Goal: Transaction & Acquisition: Purchase product/service

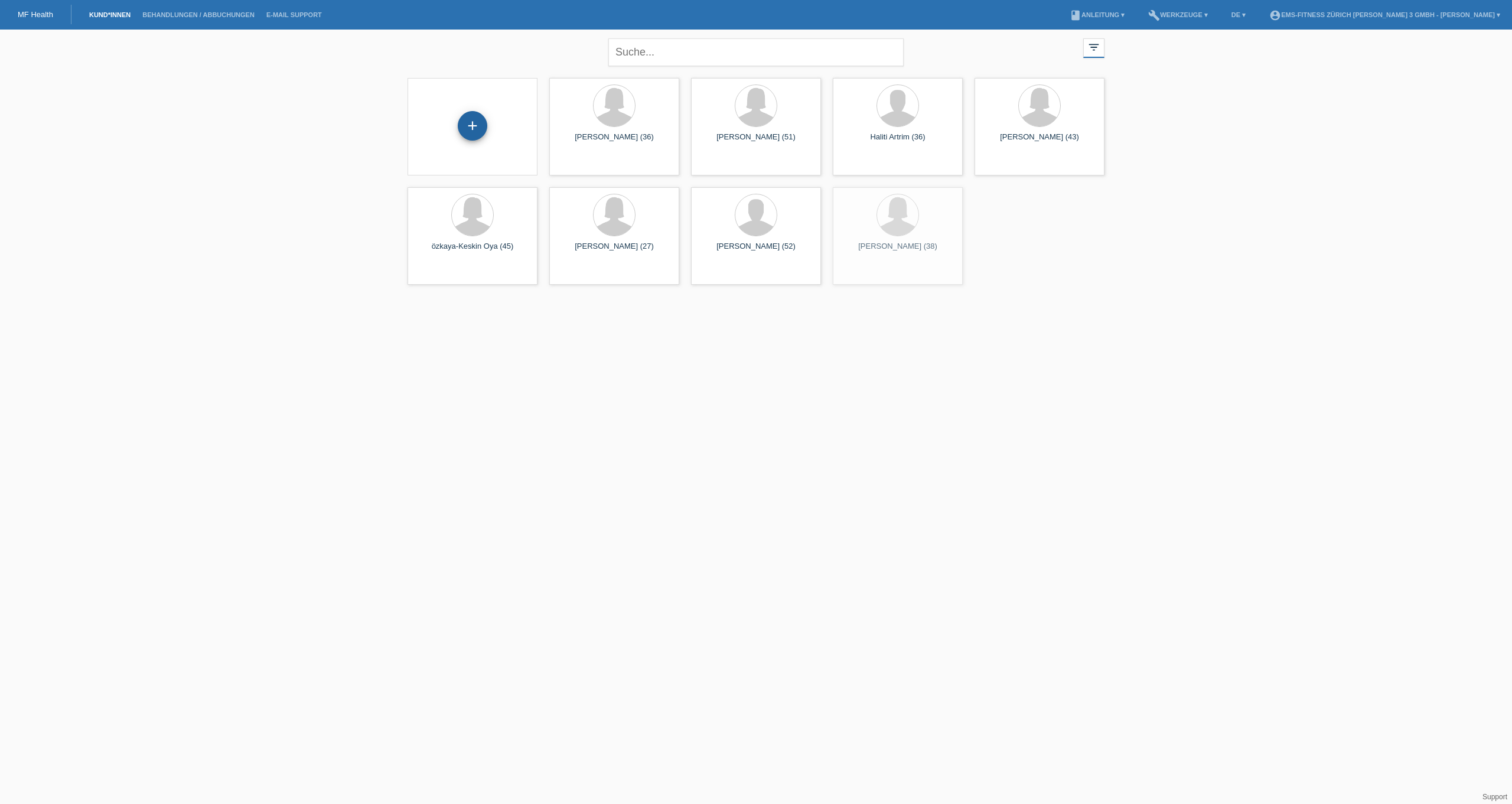
click at [462, 117] on div "+" at bounding box center [473, 126] width 30 height 30
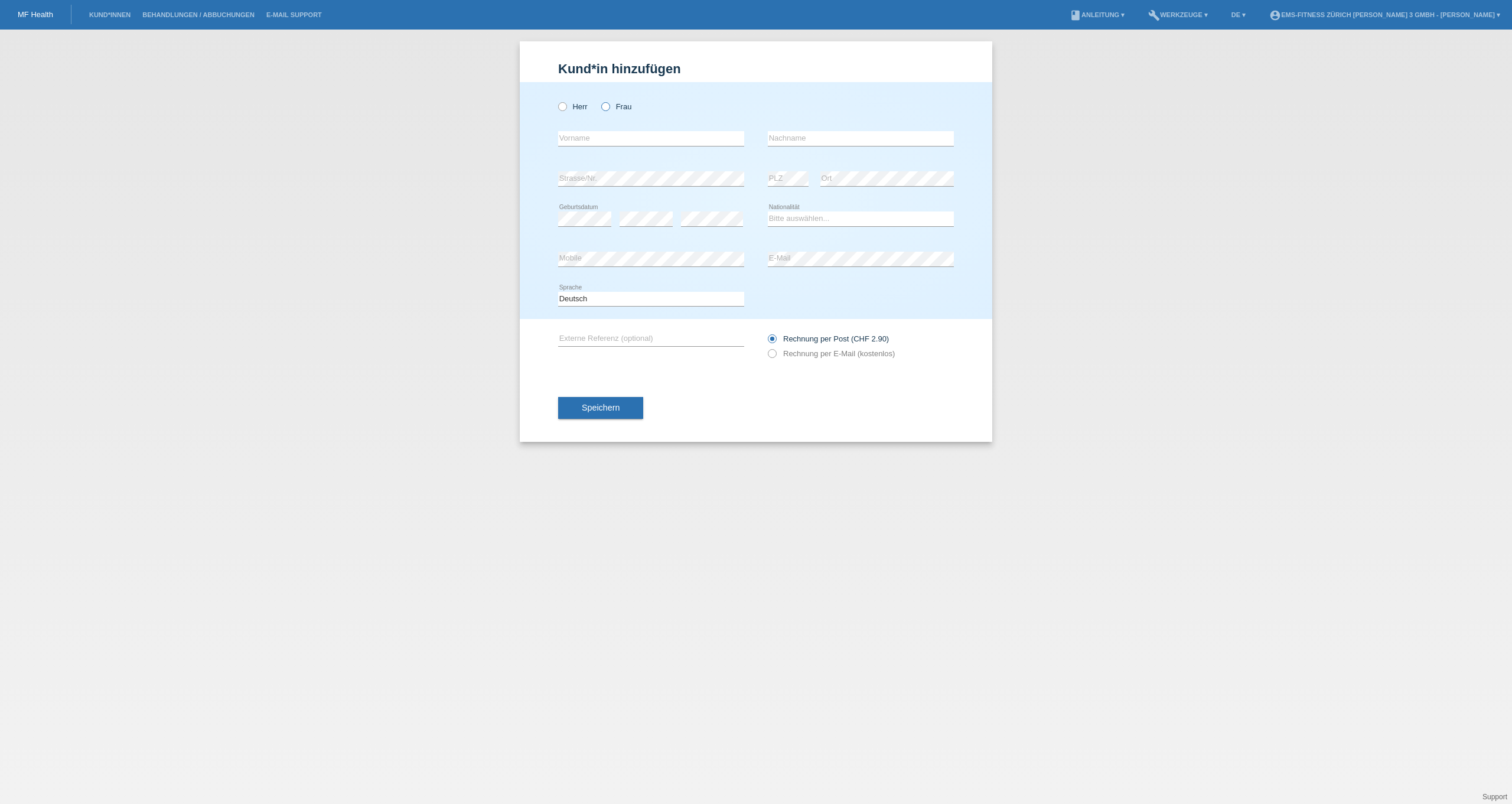
click at [599, 100] on icon at bounding box center [599, 100] width 0 height 0
click at [608, 105] on input "Frau" at bounding box center [605, 106] width 8 height 8
radio input "true"
click at [609, 140] on input "text" at bounding box center [651, 138] width 186 height 15
type input "Autenrieth"
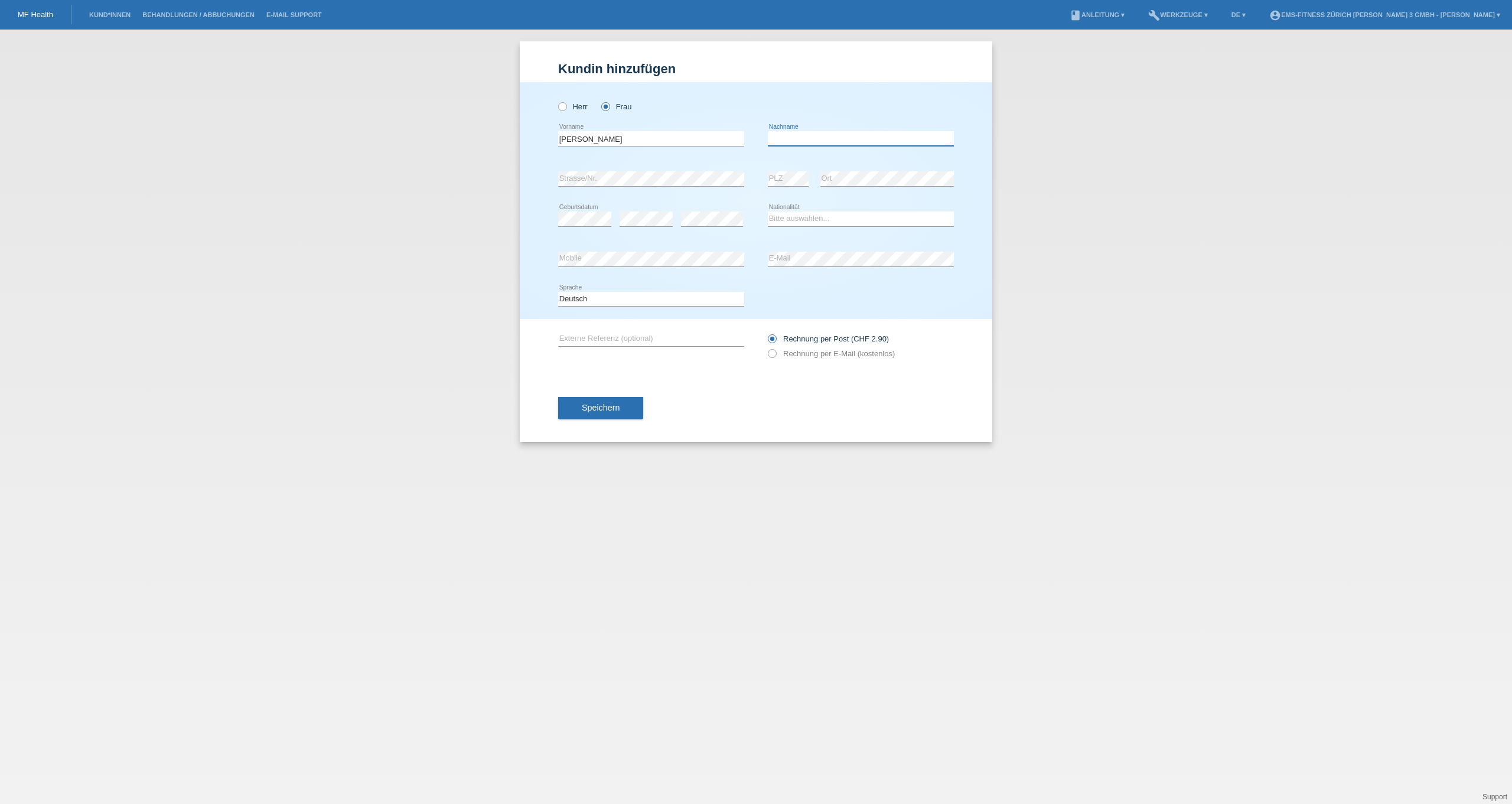
click at [824, 133] on input "text" at bounding box center [860, 138] width 186 height 15
type input "Irene"
click at [804, 217] on select "Bitte auswählen... Schweiz Deutschland Liechtenstein Österreich ------------ Af…" at bounding box center [860, 219] width 186 height 14
select select "CH"
click at [620, 405] on button "Speichern" at bounding box center [601, 408] width 85 height 23
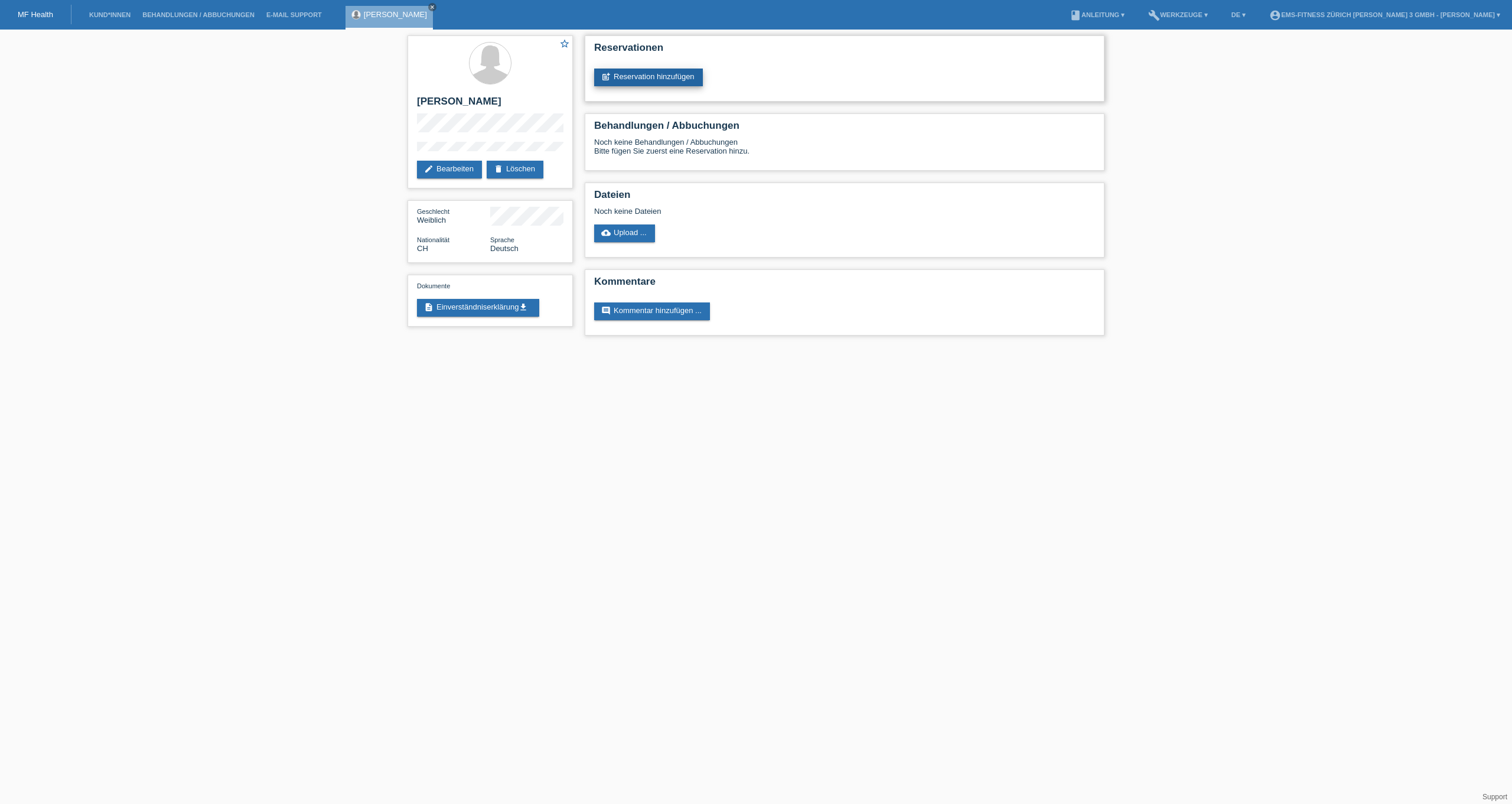
click at [658, 80] on link "post_add Reservation hinzufügen" at bounding box center [648, 77] width 109 height 18
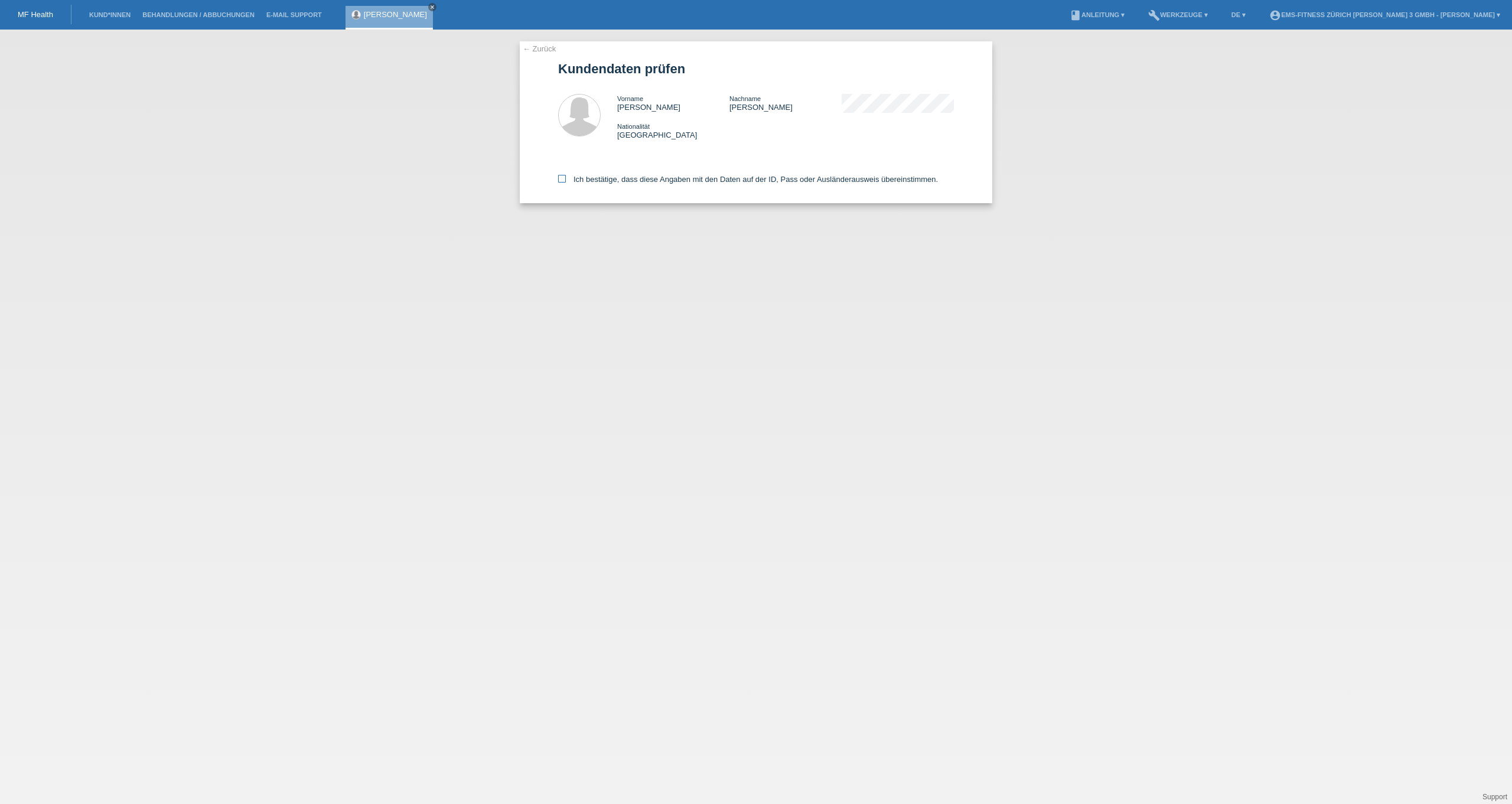
click at [620, 179] on label "Ich bestätige, dass diese Angaben mit den Daten auf der ID, Pass oder Ausländer…" at bounding box center [748, 179] width 380 height 9
click at [566, 179] on input "Ich bestätige, dass diese Angaben mit den Daten auf der ID, Pass oder Ausländer…" at bounding box center [562, 178] width 8 height 8
checkbox input "true"
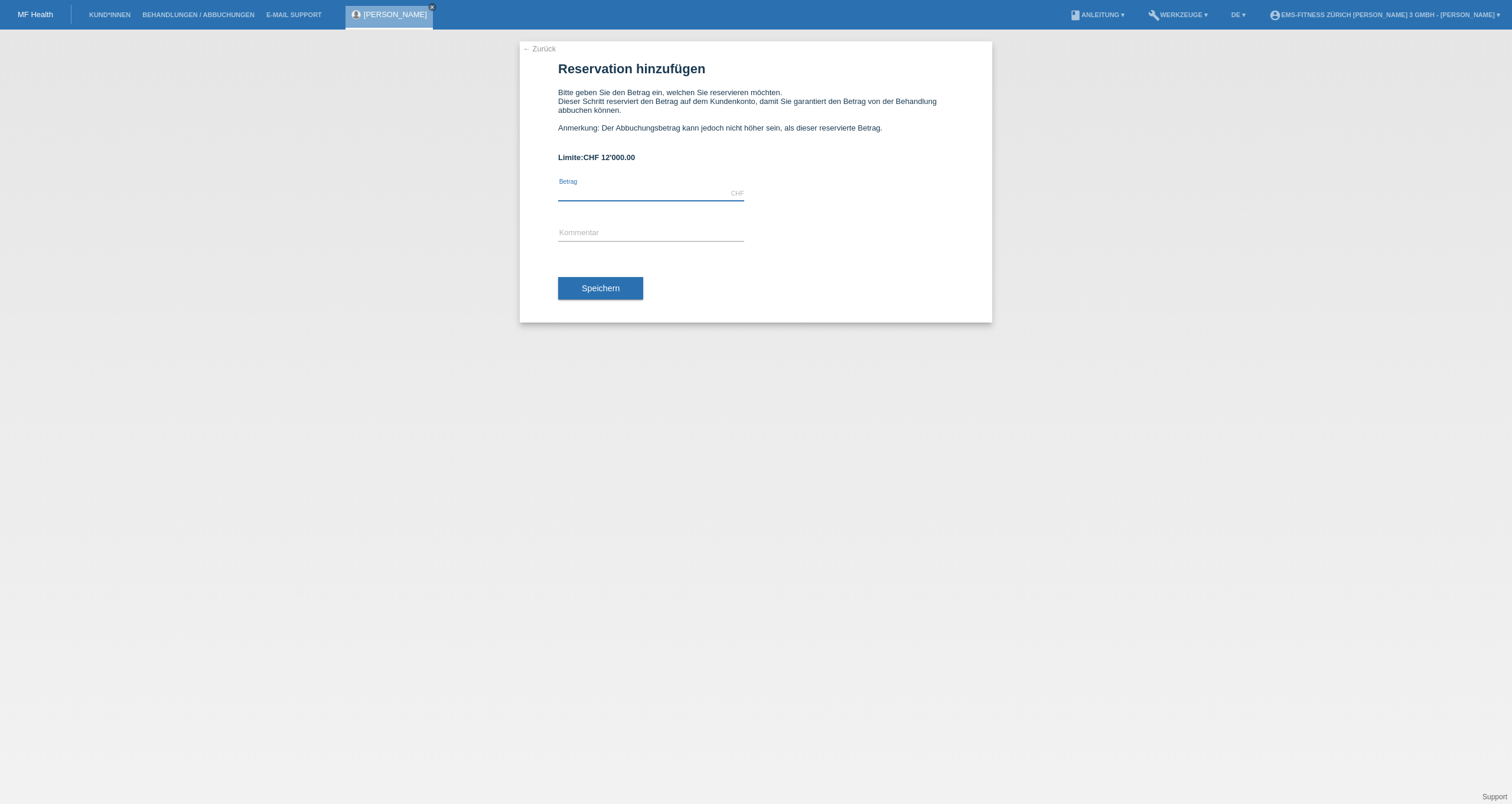
click at [640, 191] on input "text" at bounding box center [651, 193] width 186 height 15
type input "2297.00"
click at [637, 235] on input "text" at bounding box center [651, 234] width 186 height 15
type input "12 monats ems abo"
click at [592, 299] on button "Speichern" at bounding box center [601, 288] width 85 height 23
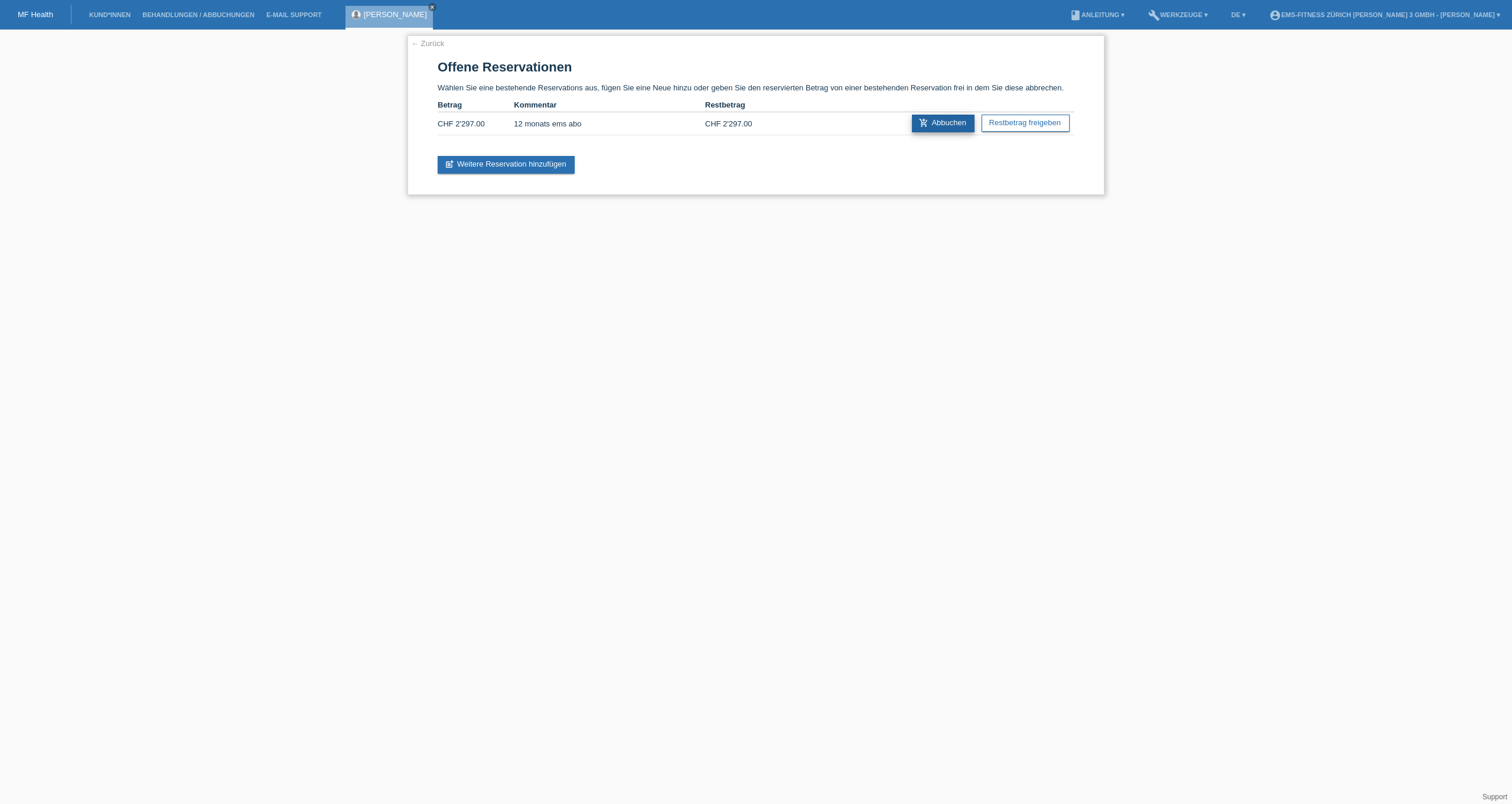
click at [933, 126] on link "add_shopping_cart Abbuchen" at bounding box center [943, 124] width 62 height 18
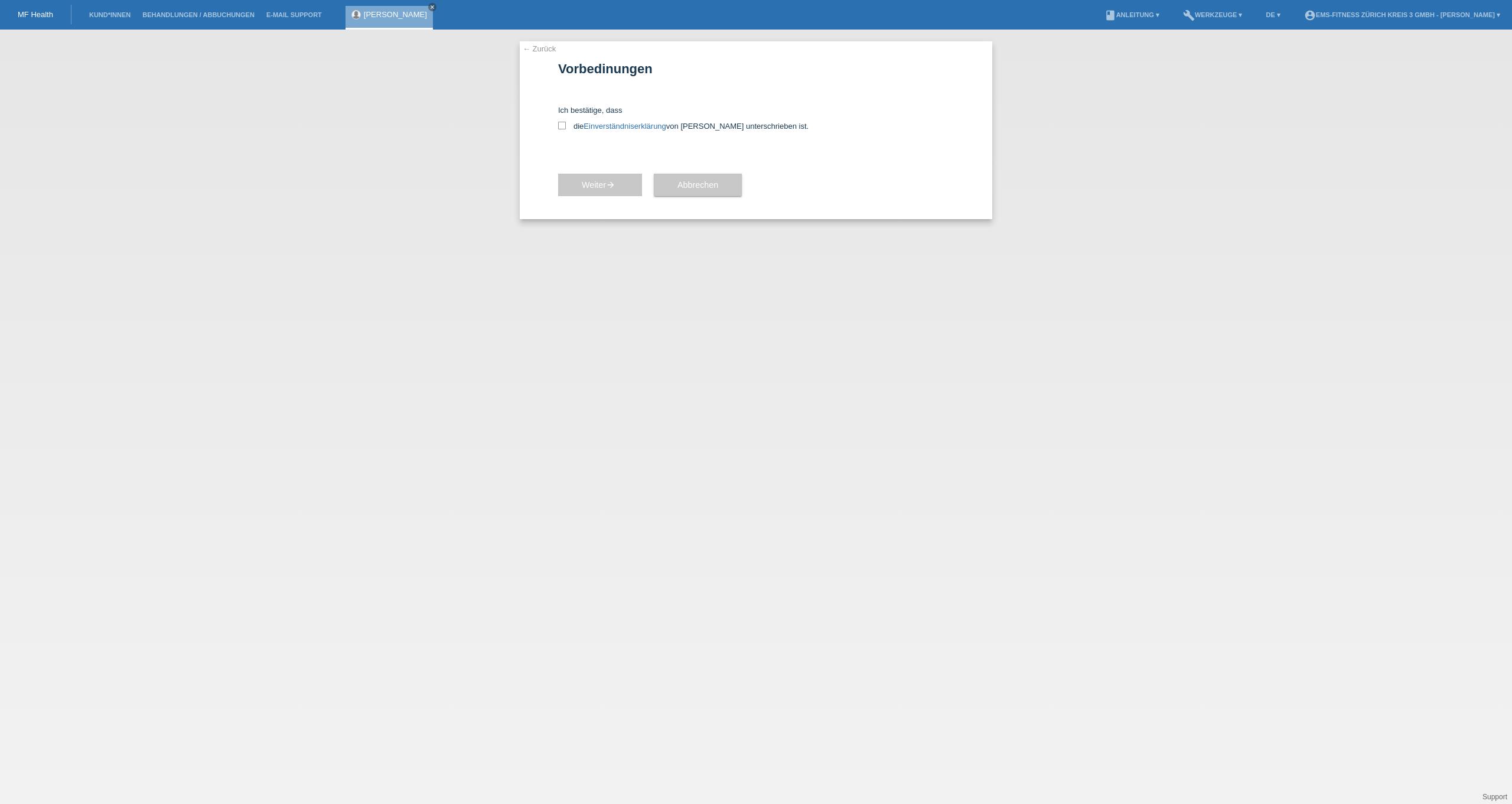
click at [558, 122] on div "Ich bestätige, dass die Einverständniserklärung von der Kundin unterschrieben i…" at bounding box center [756, 118] width 396 height 25
click at [564, 127] on icon at bounding box center [562, 125] width 8 height 8
click at [564, 127] on input "die Einverständniserklärung von der Kundin unterschrieben ist." at bounding box center [562, 125] width 8 height 8
checkbox input "true"
click at [603, 190] on span "Weiter arrow_forward" at bounding box center [600, 185] width 37 height 10
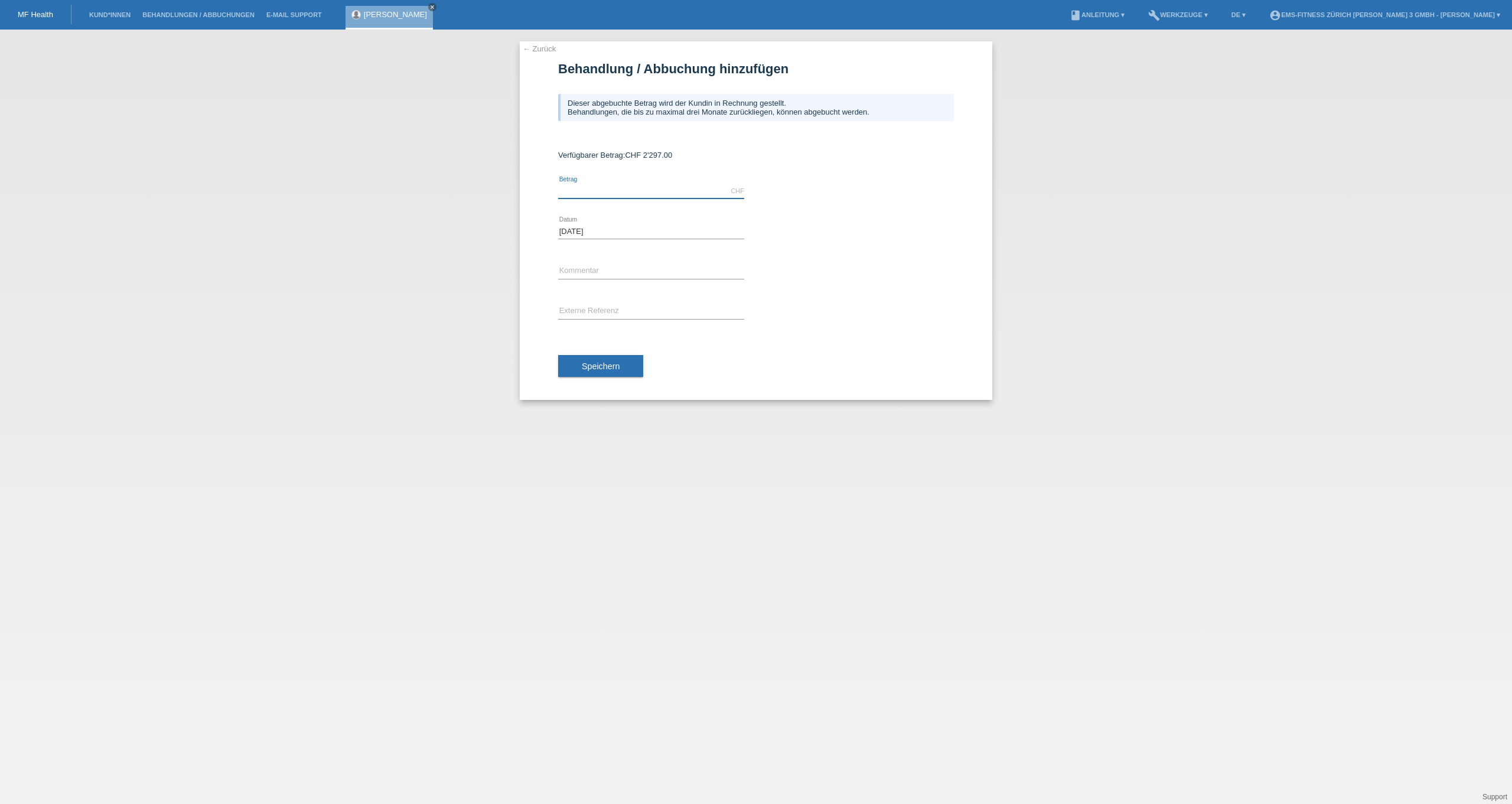
click at [603, 190] on input "text" at bounding box center [651, 191] width 186 height 15
type input "2297.00"
click at [637, 275] on input "text" at bounding box center [651, 271] width 186 height 15
type input "12 monats ems abo"
click at [616, 374] on button "Speichern" at bounding box center [601, 367] width 85 height 23
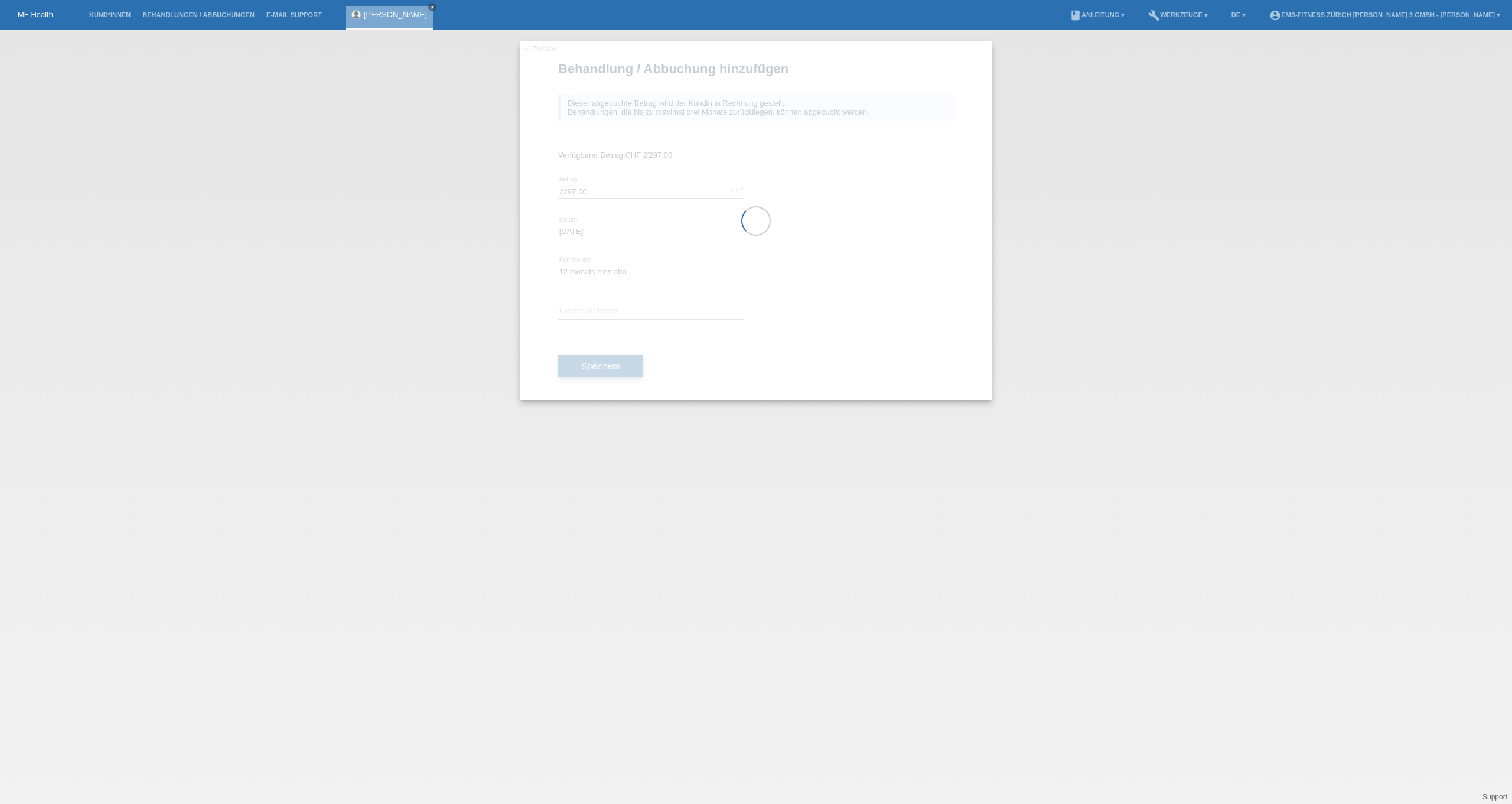
click at [616, 374] on div at bounding box center [756, 220] width 472 height 358
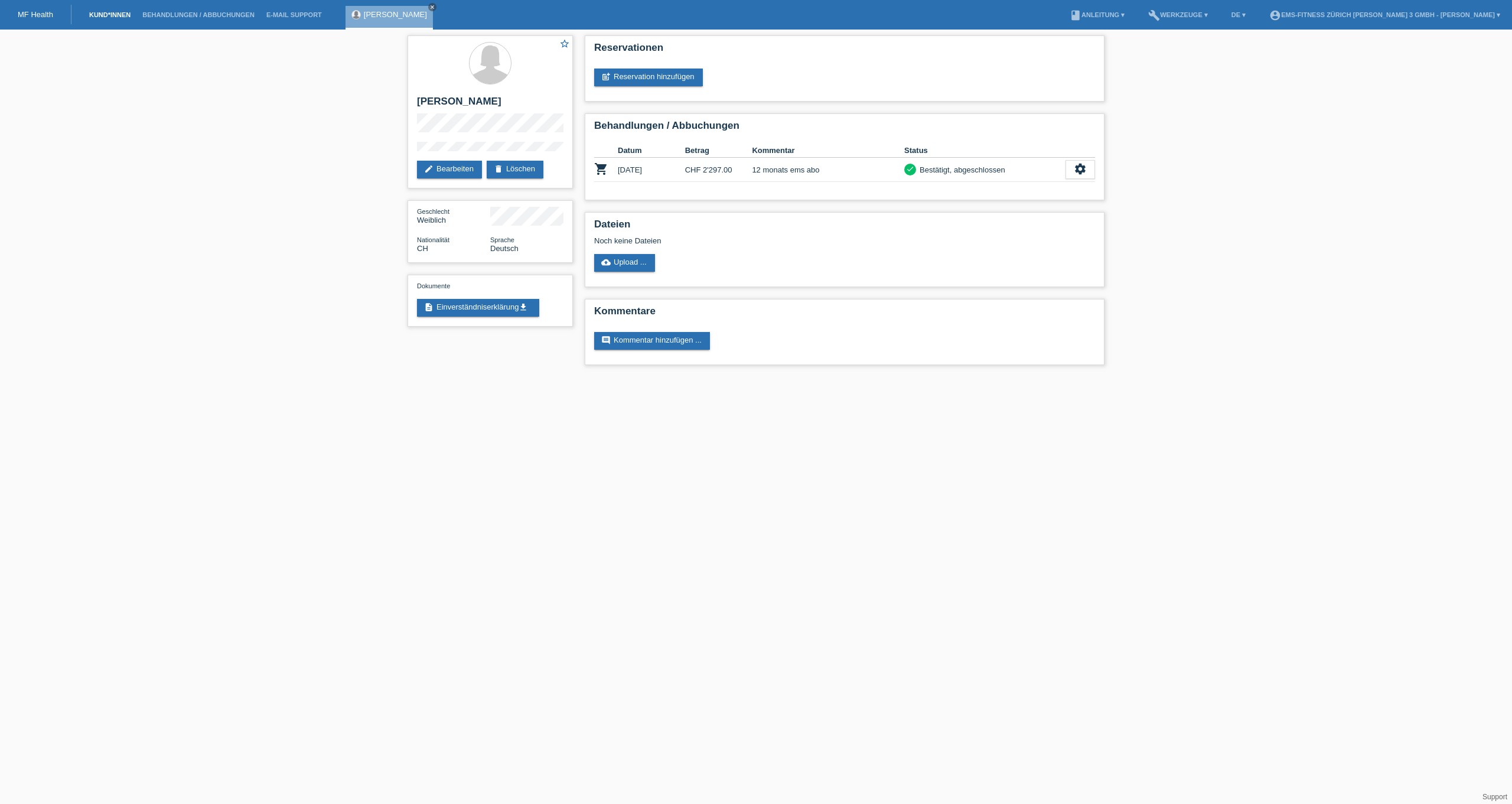
click at [96, 14] on link "Kund*innen" at bounding box center [109, 15] width 53 height 7
